Goal: Information Seeking & Learning: Compare options

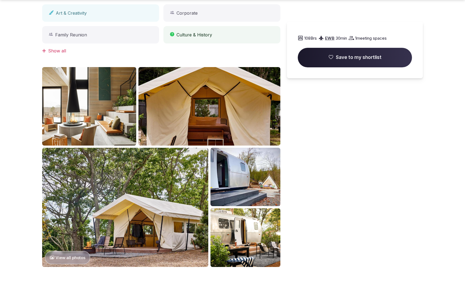
scroll to position [566, 0]
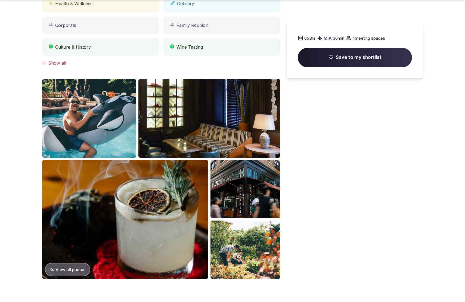
scroll to position [566, 0]
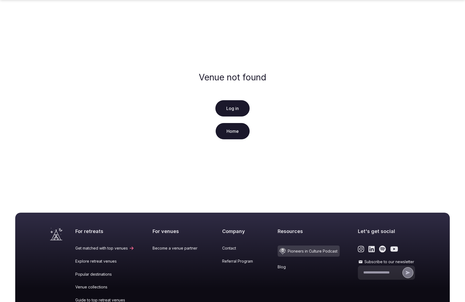
scroll to position [77, 0]
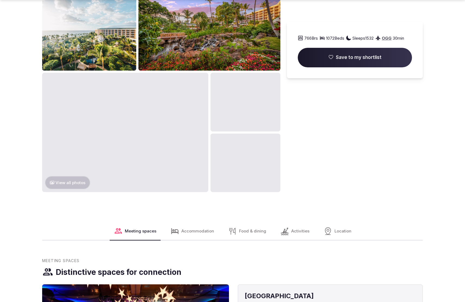
scroll to position [857, 0]
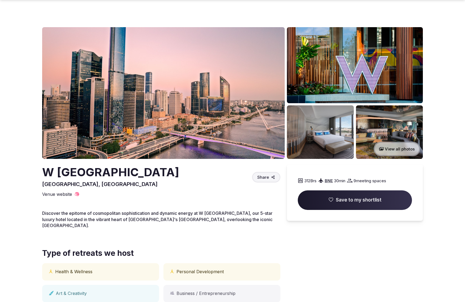
scroll to position [549, 0]
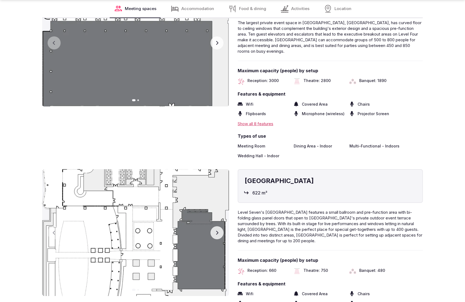
scroll to position [1110, 0]
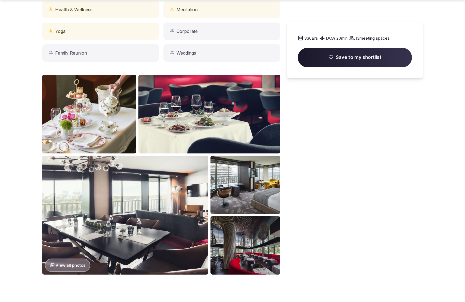
scroll to position [566, 0]
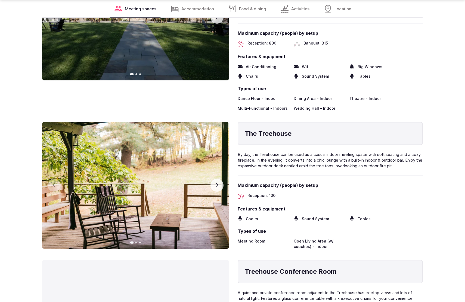
scroll to position [1129, 0]
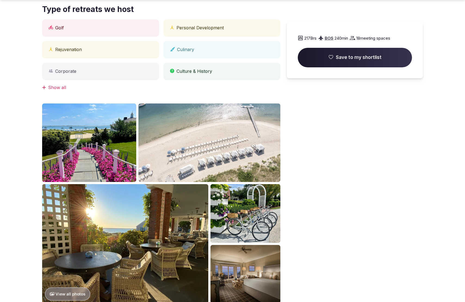
scroll to position [566, 0]
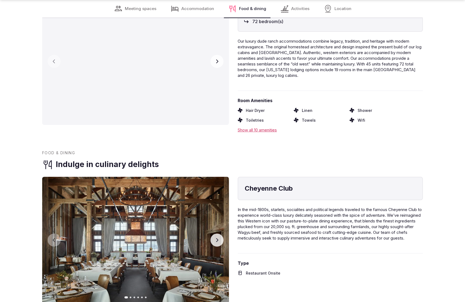
scroll to position [1129, 0]
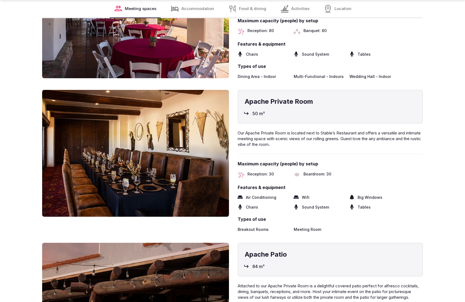
scroll to position [1111, 0]
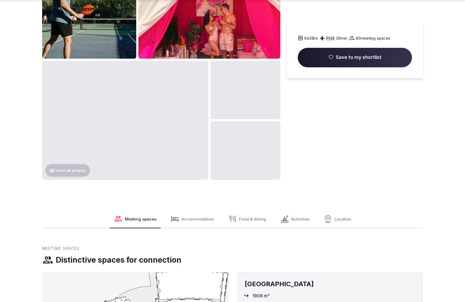
scroll to position [1129, 0]
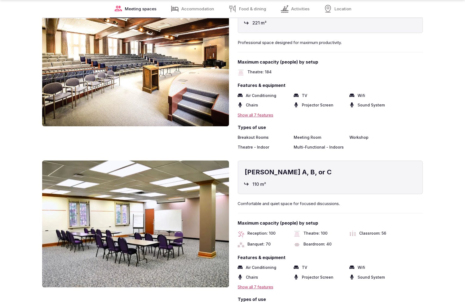
scroll to position [1129, 0]
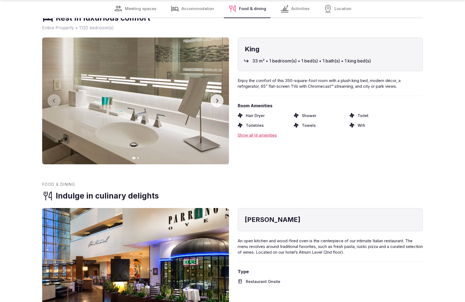
scroll to position [1113, 0]
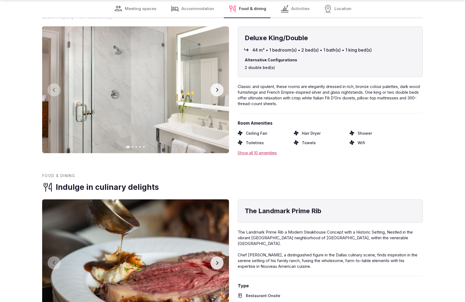
scroll to position [1129, 0]
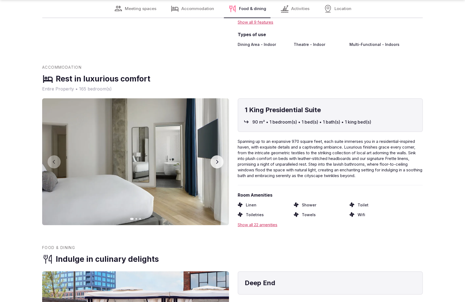
scroll to position [1111, 0]
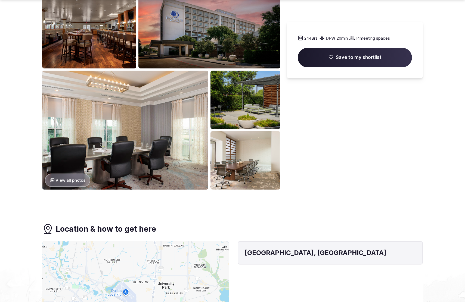
scroll to position [565, 0]
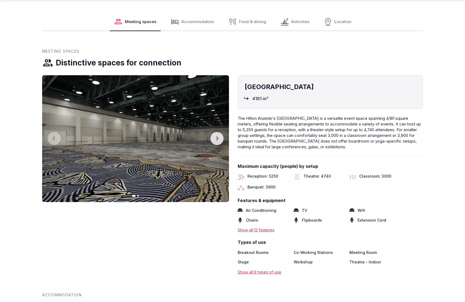
scroll to position [856, 0]
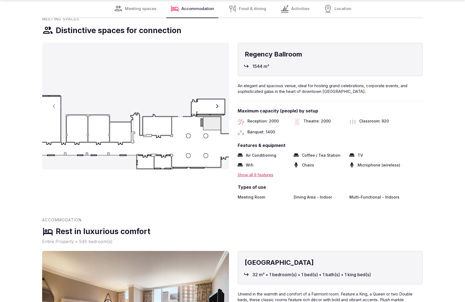
scroll to position [838, 0]
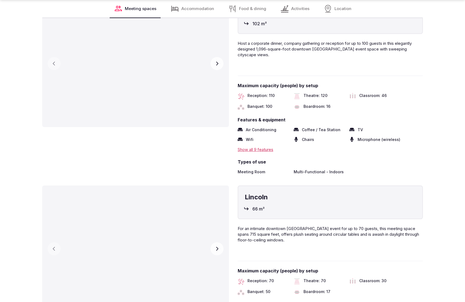
scroll to position [1129, 0]
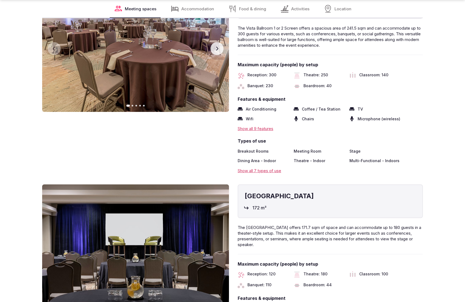
scroll to position [1129, 0]
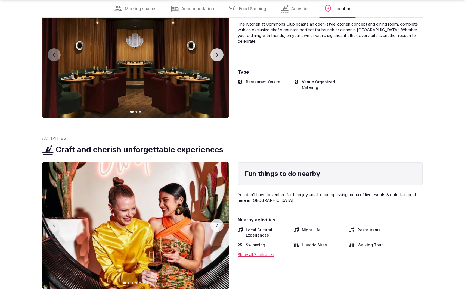
scroll to position [1111, 0]
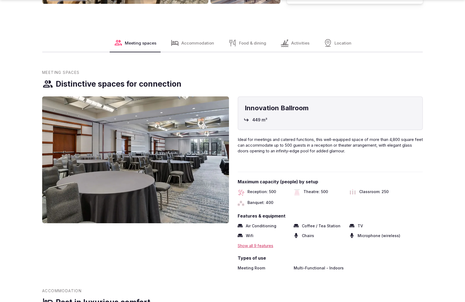
scroll to position [853, 0]
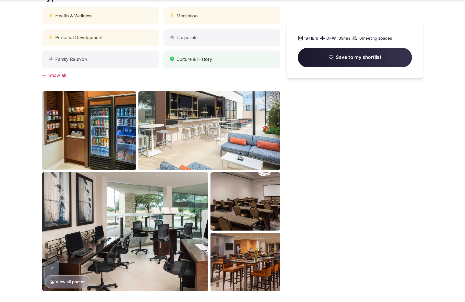
scroll to position [566, 0]
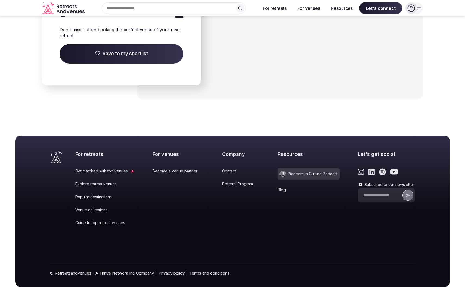
scroll to position [793, 0]
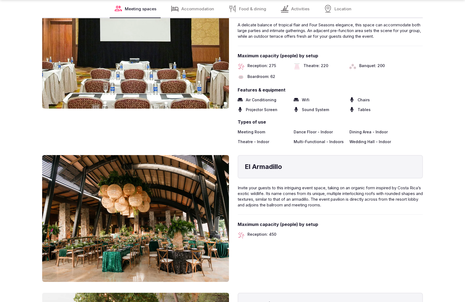
scroll to position [1129, 0]
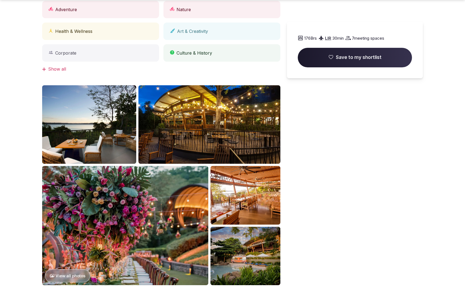
scroll to position [840, 0]
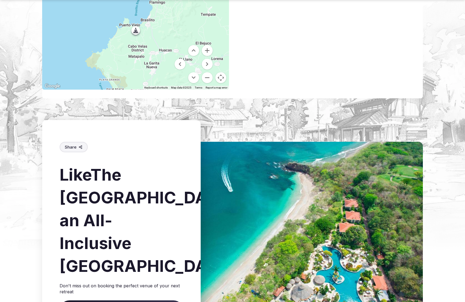
scroll to position [799, 0]
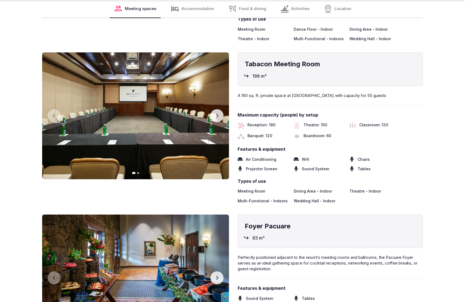
scroll to position [1129, 0]
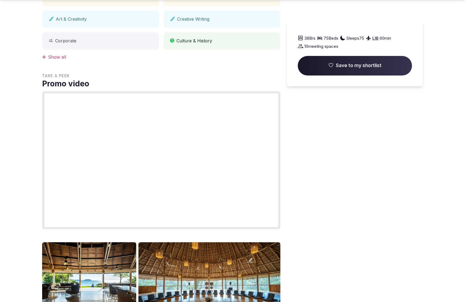
scroll to position [566, 0]
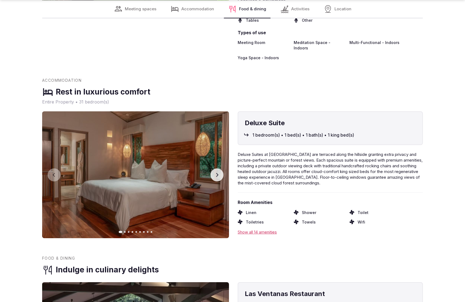
scroll to position [1111, 0]
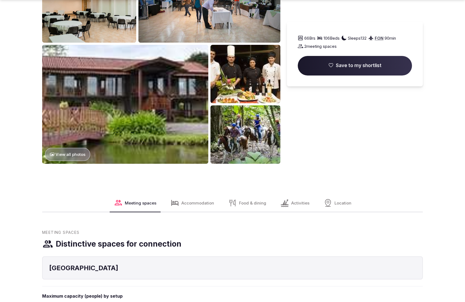
scroll to position [857, 0]
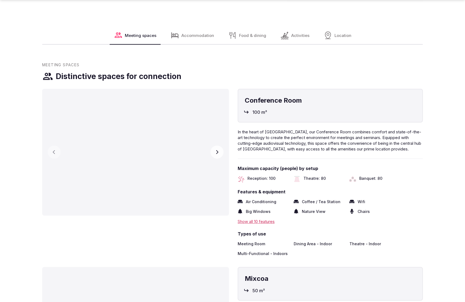
scroll to position [857, 0]
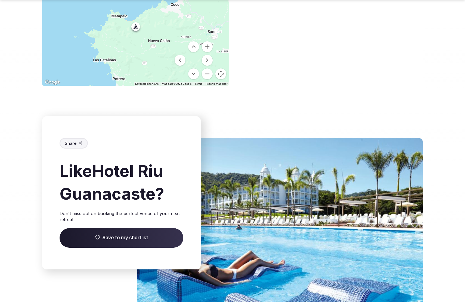
scroll to position [795, 0]
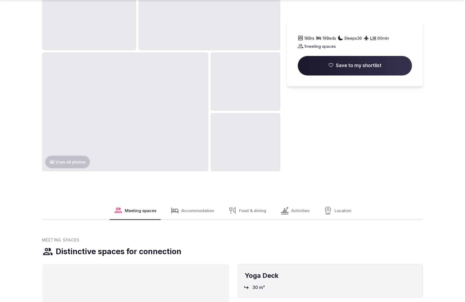
scroll to position [853, 0]
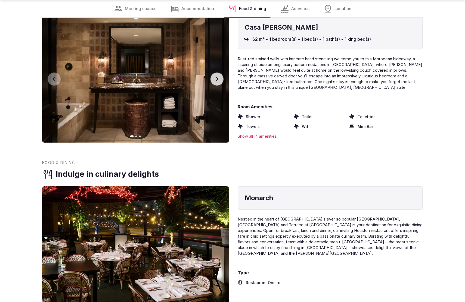
scroll to position [1129, 0]
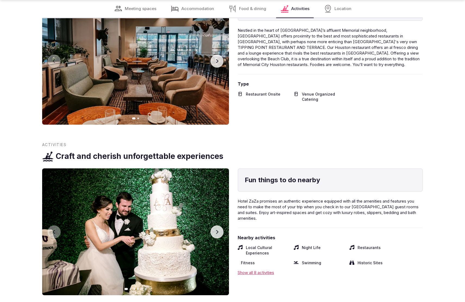
scroll to position [1111, 0]
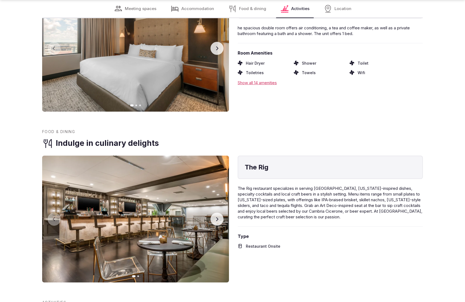
scroll to position [1111, 0]
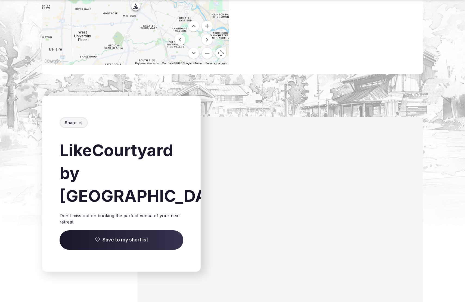
scroll to position [781, 0]
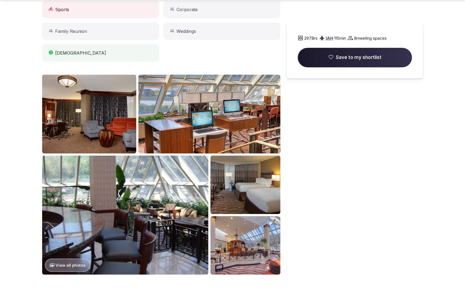
scroll to position [857, 0]
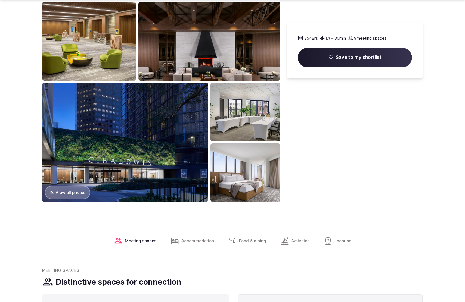
scroll to position [566, 0]
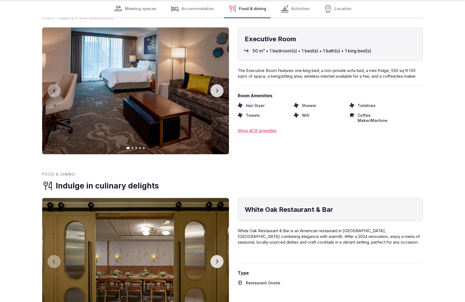
scroll to position [1114, 0]
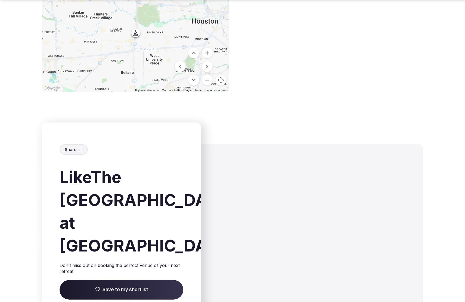
scroll to position [799, 0]
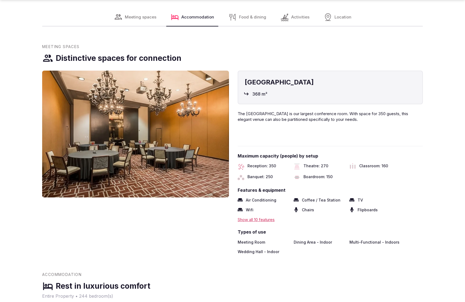
scroll to position [857, 0]
